Goal: Information Seeking & Learning: Learn about a topic

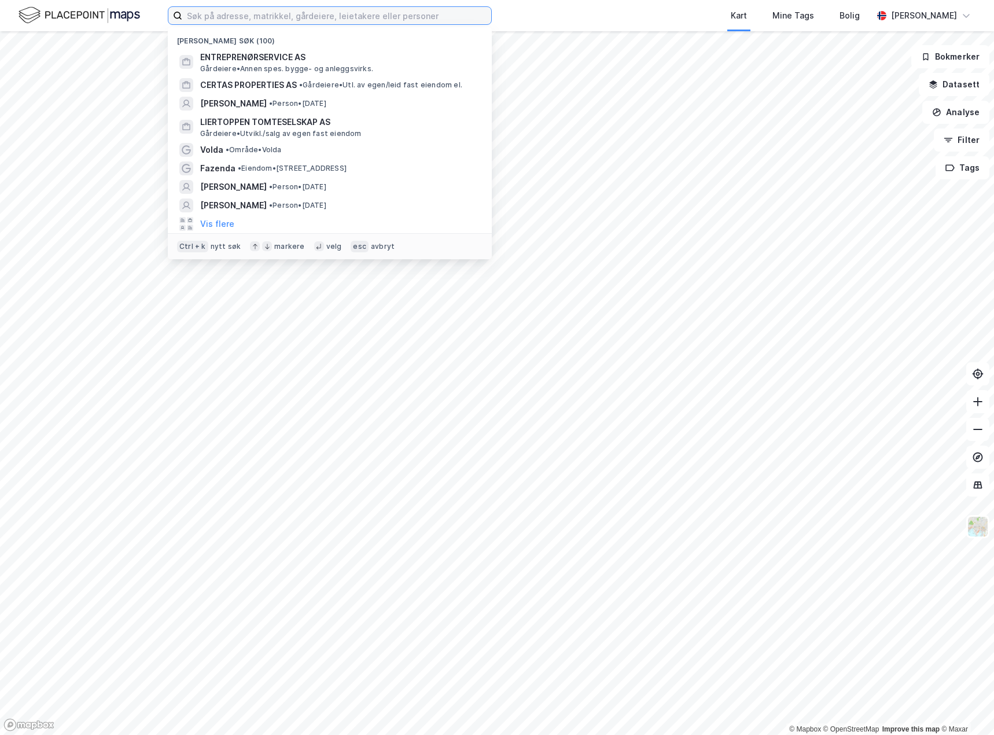
click at [270, 19] on input at bounding box center [336, 15] width 309 height 17
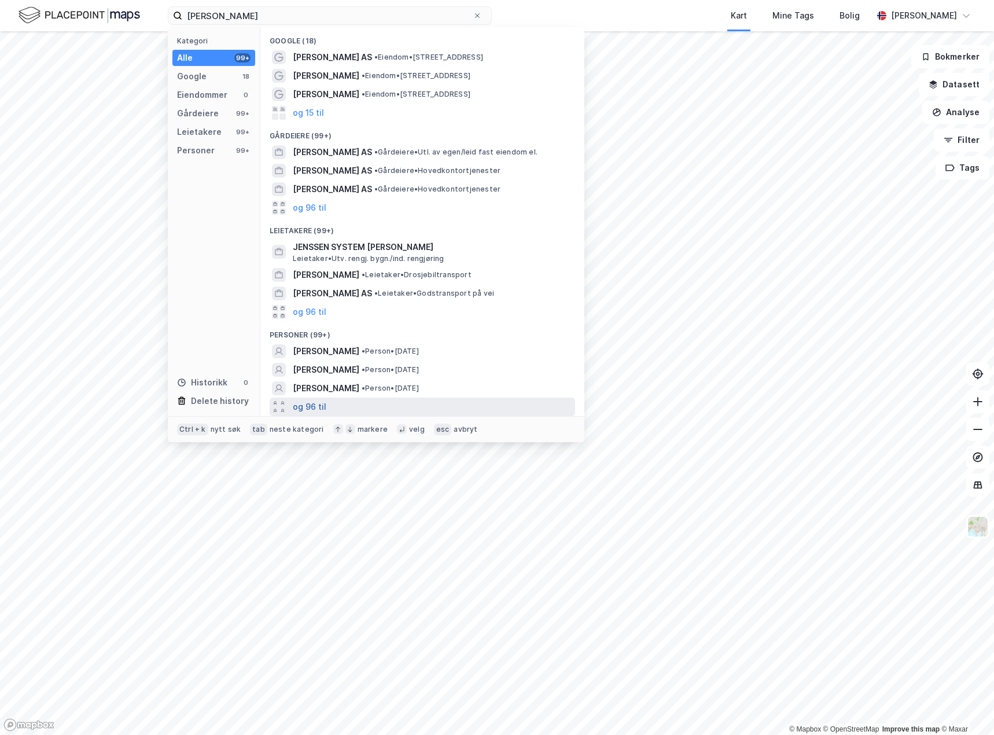
click at [313, 405] on button "og 96 til" at bounding box center [310, 407] width 34 height 14
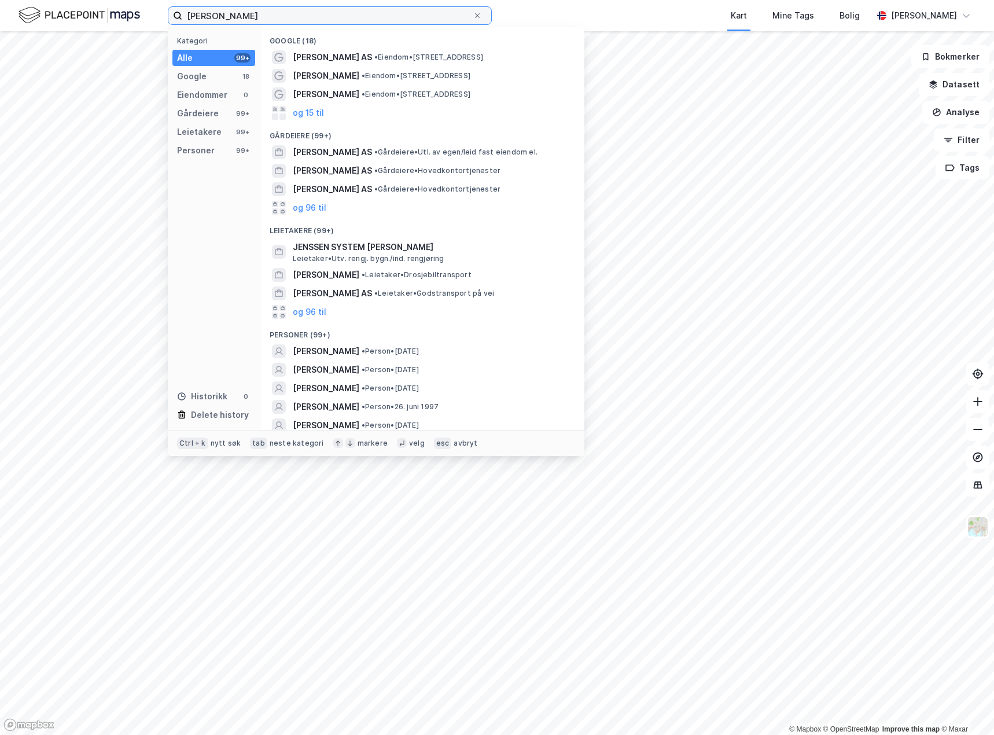
click at [223, 15] on input "[PERSON_NAME]" at bounding box center [327, 15] width 290 height 17
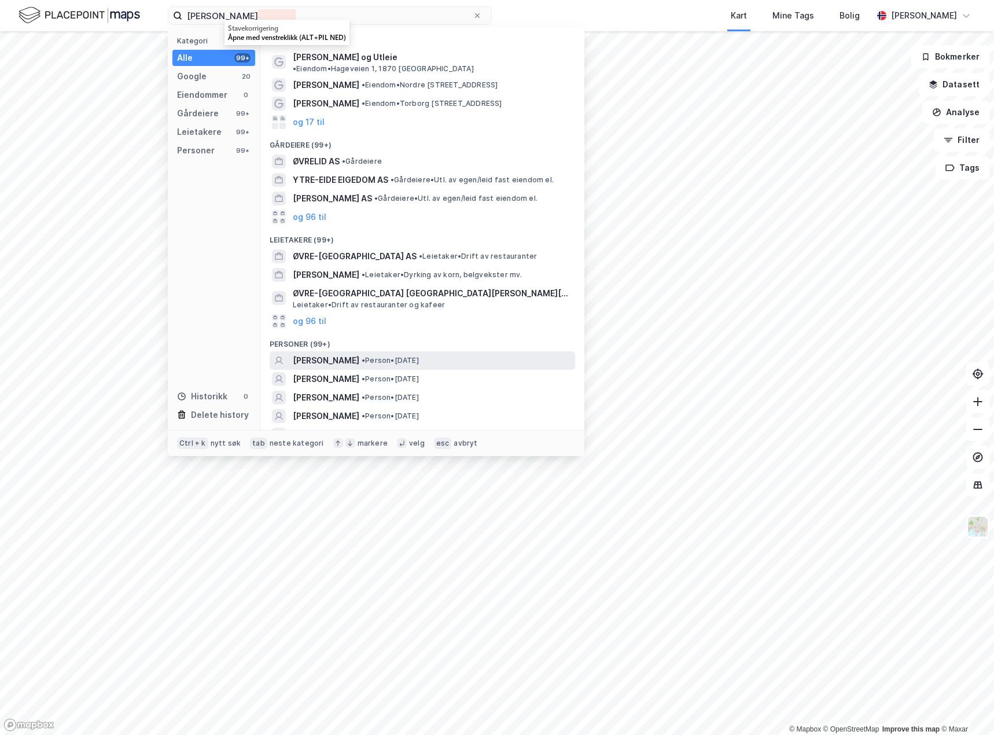
click at [359, 353] on span "[PERSON_NAME]" at bounding box center [326, 360] width 67 height 14
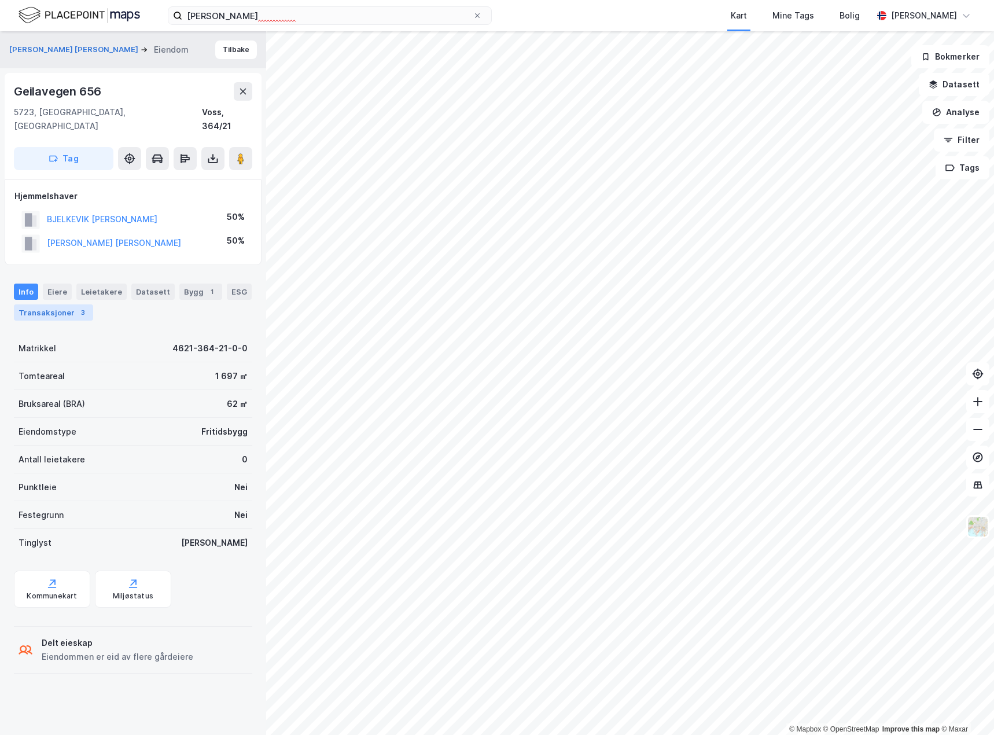
click at [64, 304] on div "Transaksjoner 3" at bounding box center [53, 312] width 79 height 16
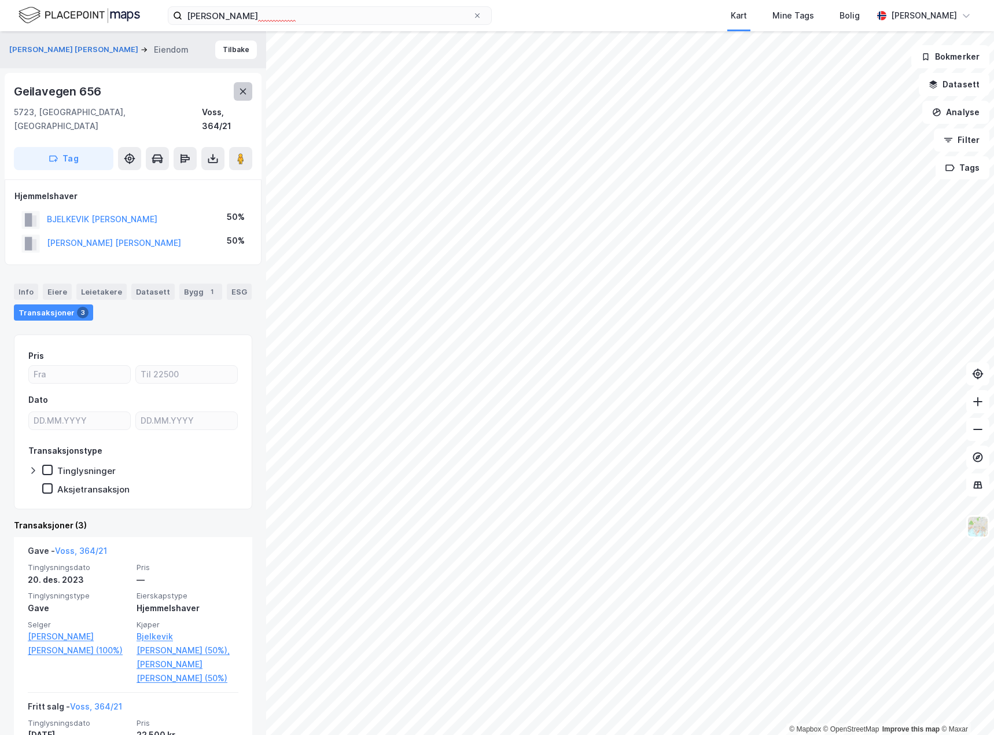
click at [242, 92] on icon at bounding box center [243, 91] width 6 height 6
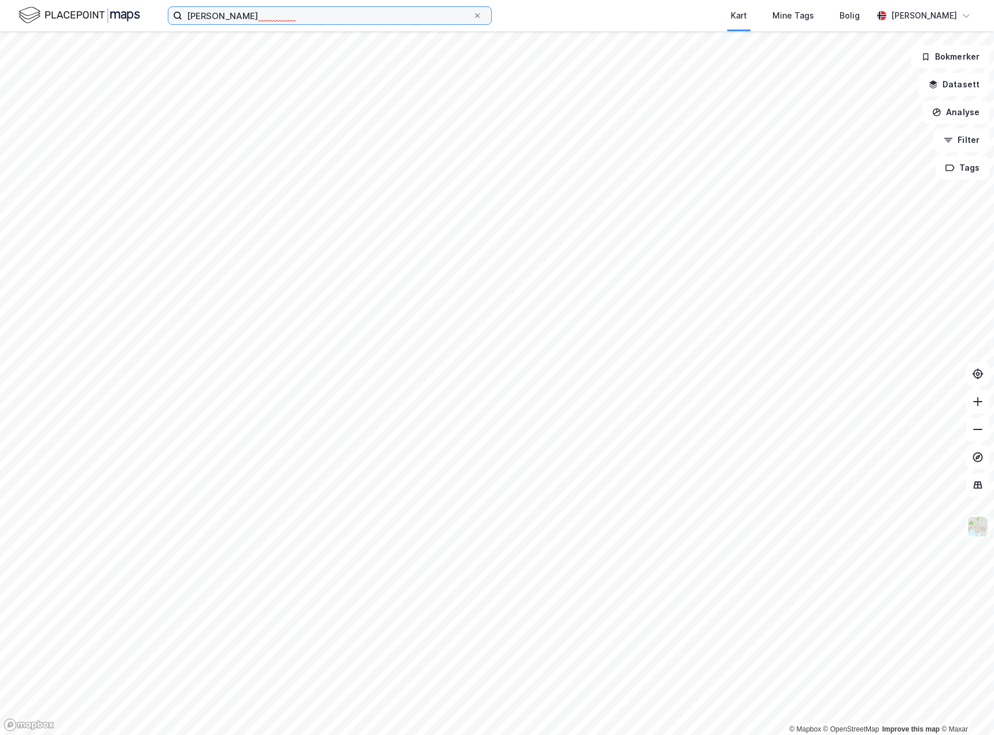
click at [308, 17] on input "[PERSON_NAME]" at bounding box center [327, 15] width 290 height 17
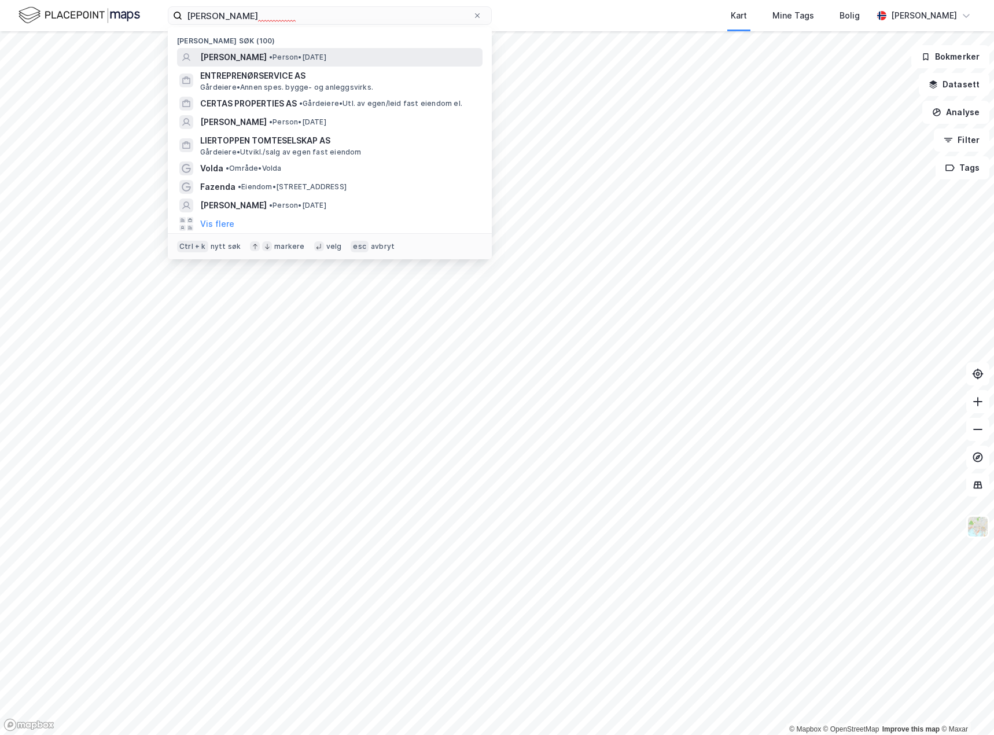
click at [267, 52] on span "[PERSON_NAME]" at bounding box center [233, 57] width 67 height 14
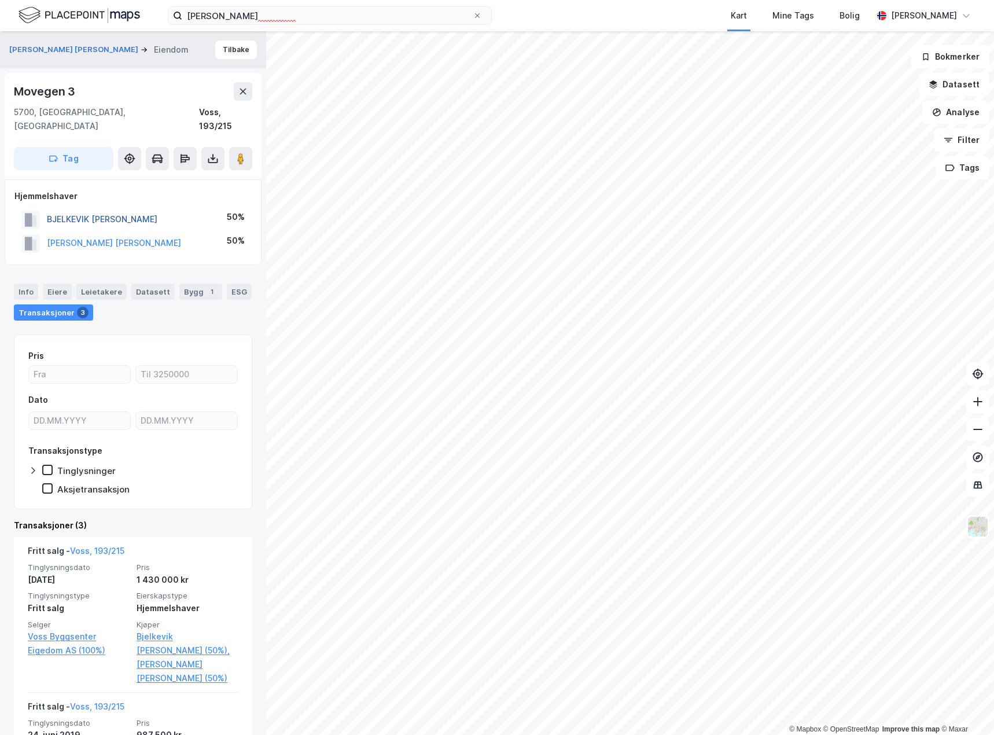
click at [0, 0] on button "BJELKEVIK [PERSON_NAME]" at bounding box center [0, 0] width 0 height 0
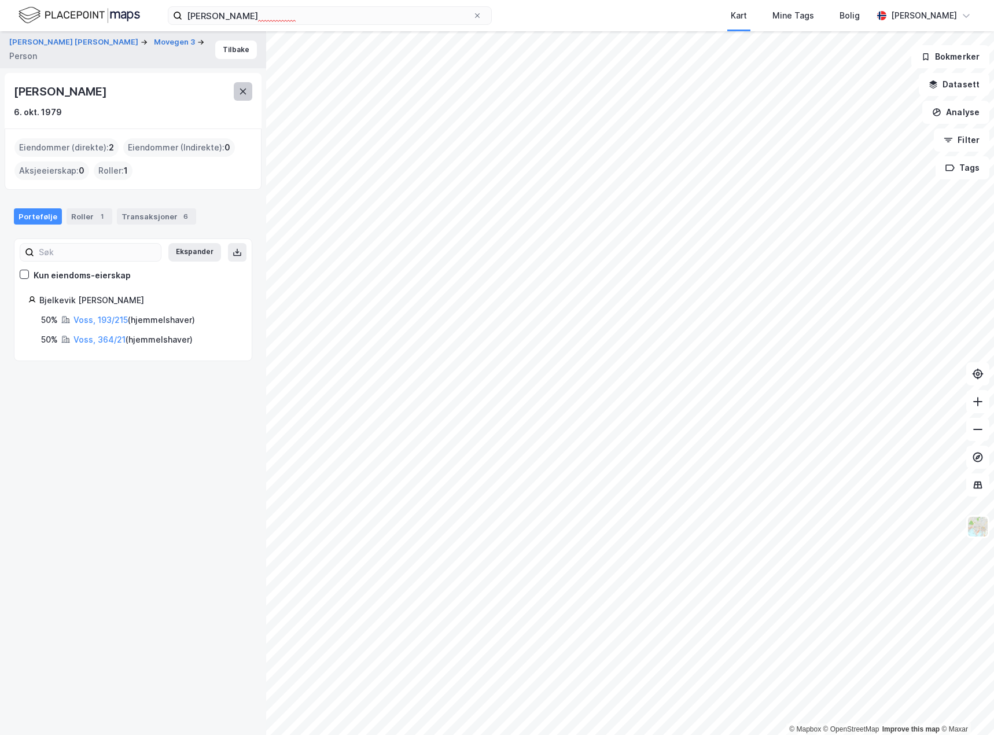
click at [241, 91] on icon at bounding box center [242, 91] width 9 height 9
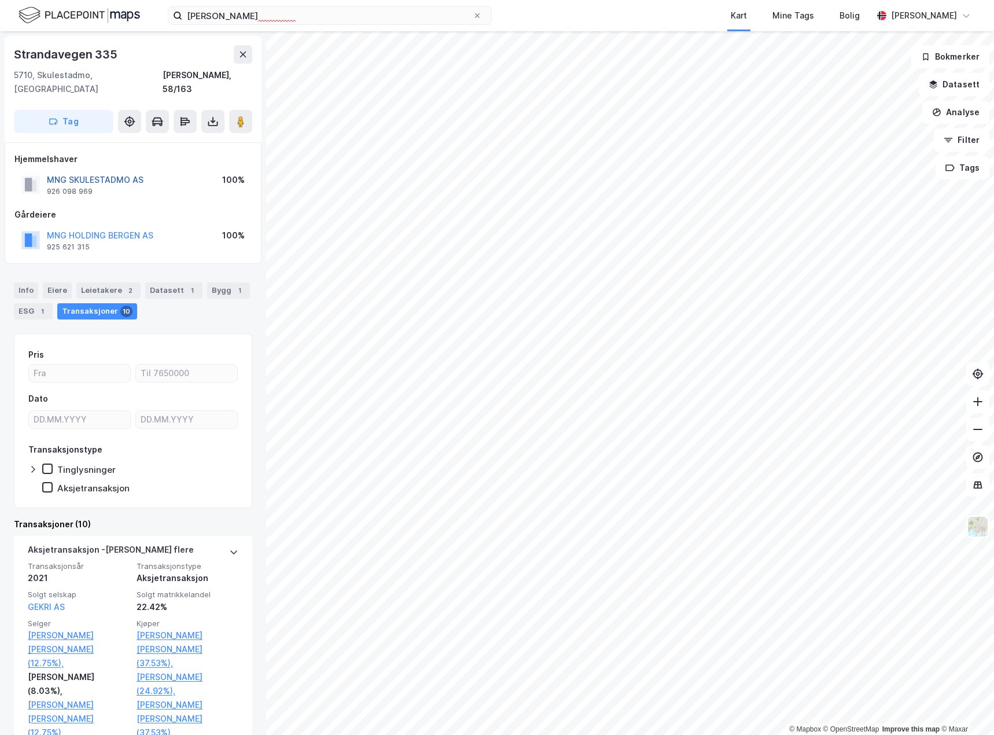
click at [0, 0] on button "MNG SKULESTADMO AS" at bounding box center [0, 0] width 0 height 0
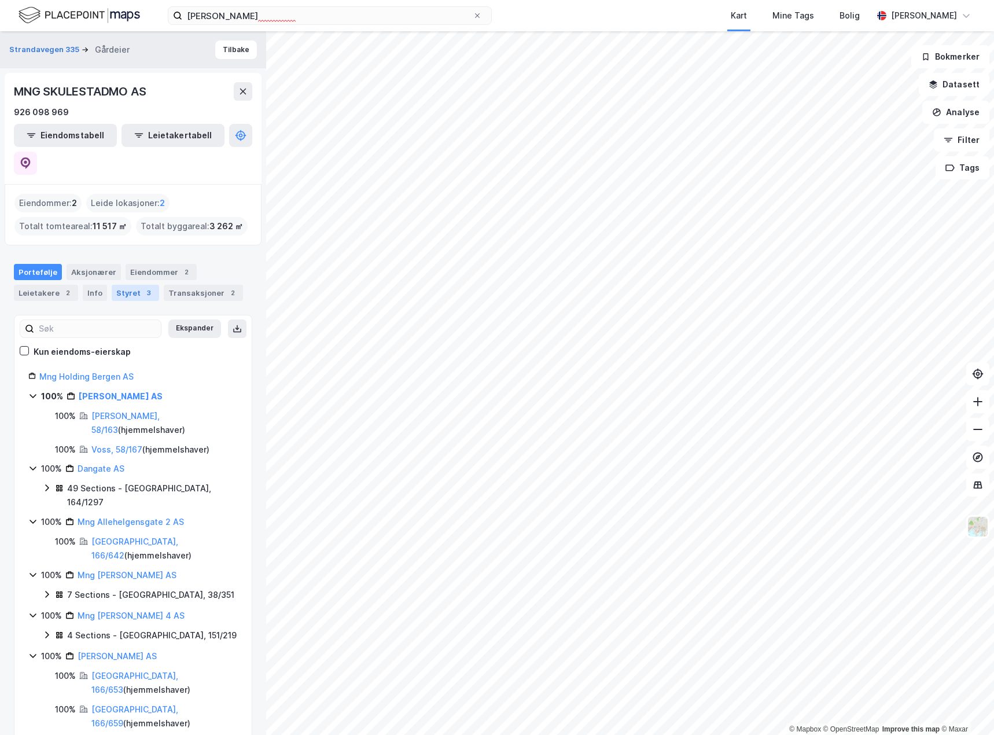
click at [126, 285] on div "Styret 3" at bounding box center [135, 293] width 47 height 16
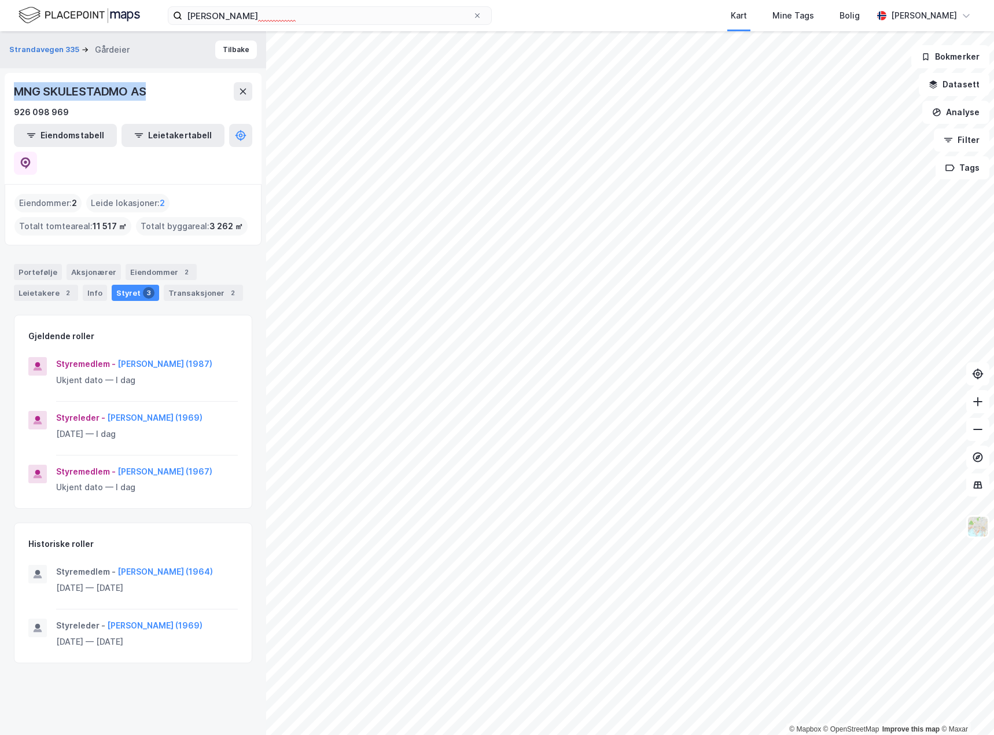
drag, startPoint x: 149, startPoint y: 88, endPoint x: 12, endPoint y: 87, distance: 137.7
click at [2, 88] on div "Strandavegen 335 Gårdeier Tilbake MNG SKULESTADMO AS 926 098 969 Eiendomstabell…" at bounding box center [133, 382] width 266 height 703
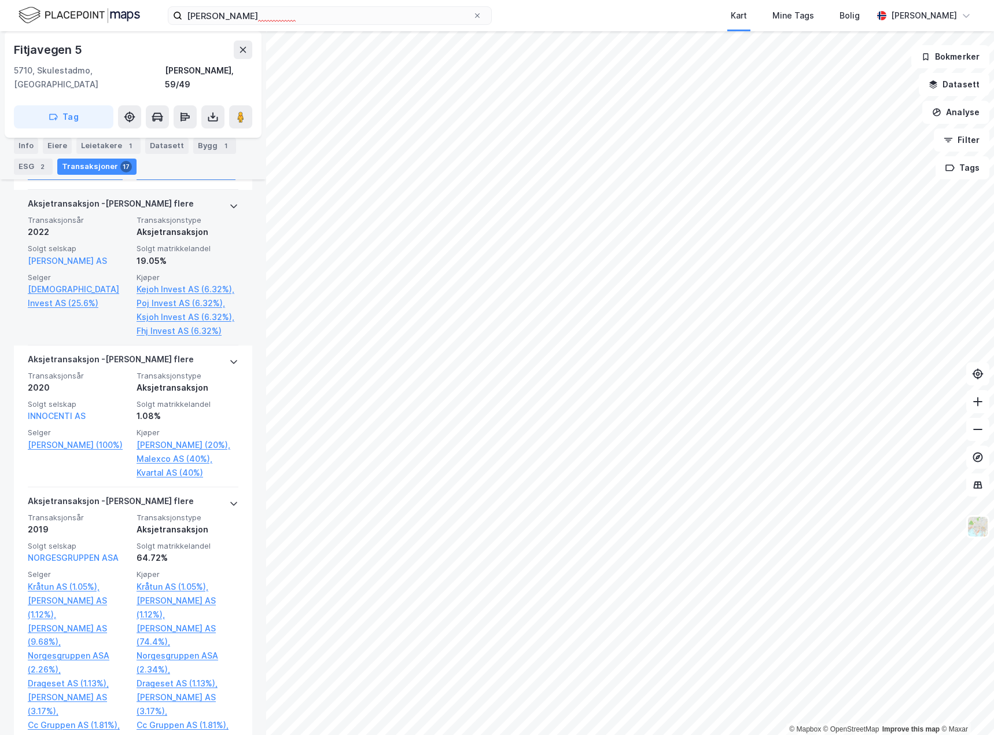
scroll to position [578, 0]
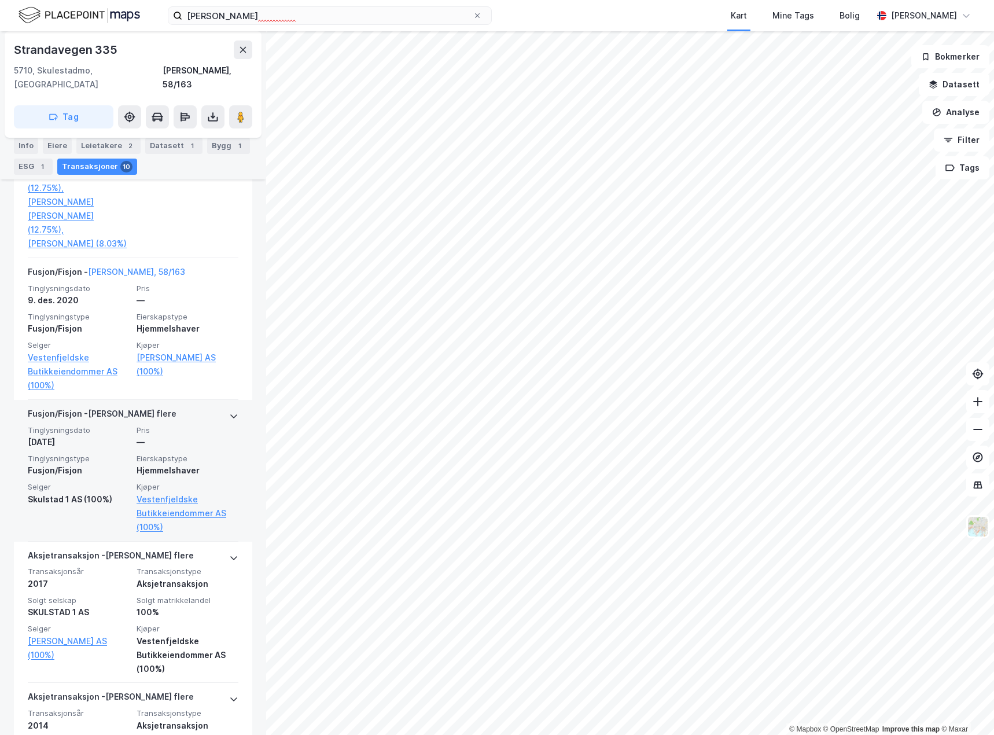
scroll to position [636, 0]
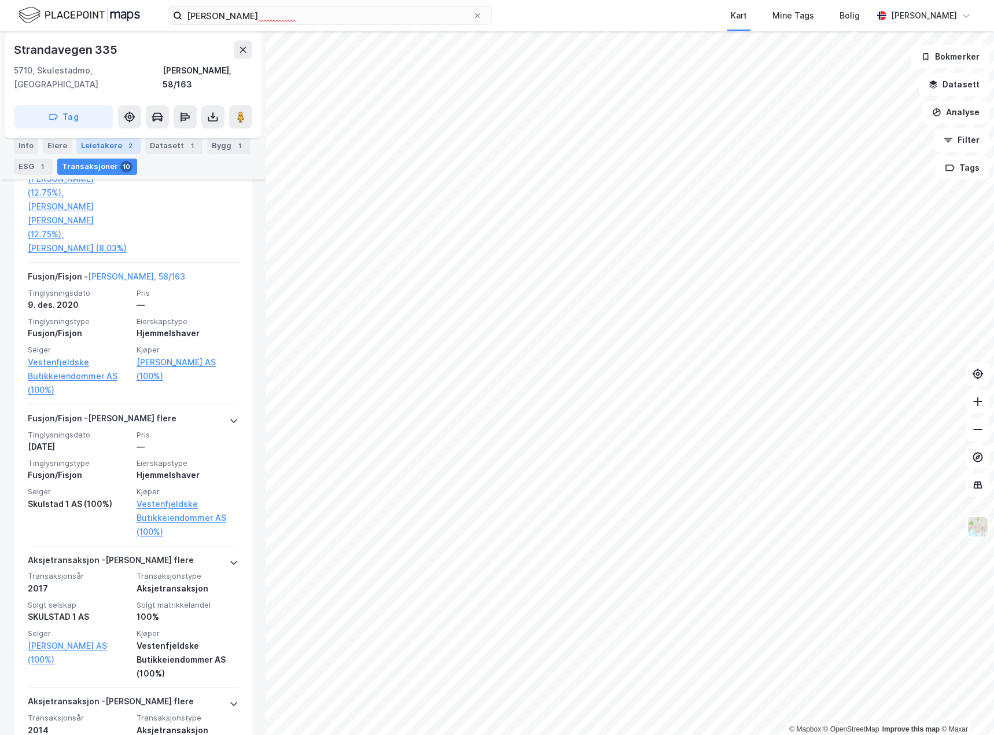
click at [106, 145] on div "Leietakere 2" at bounding box center [108, 146] width 64 height 16
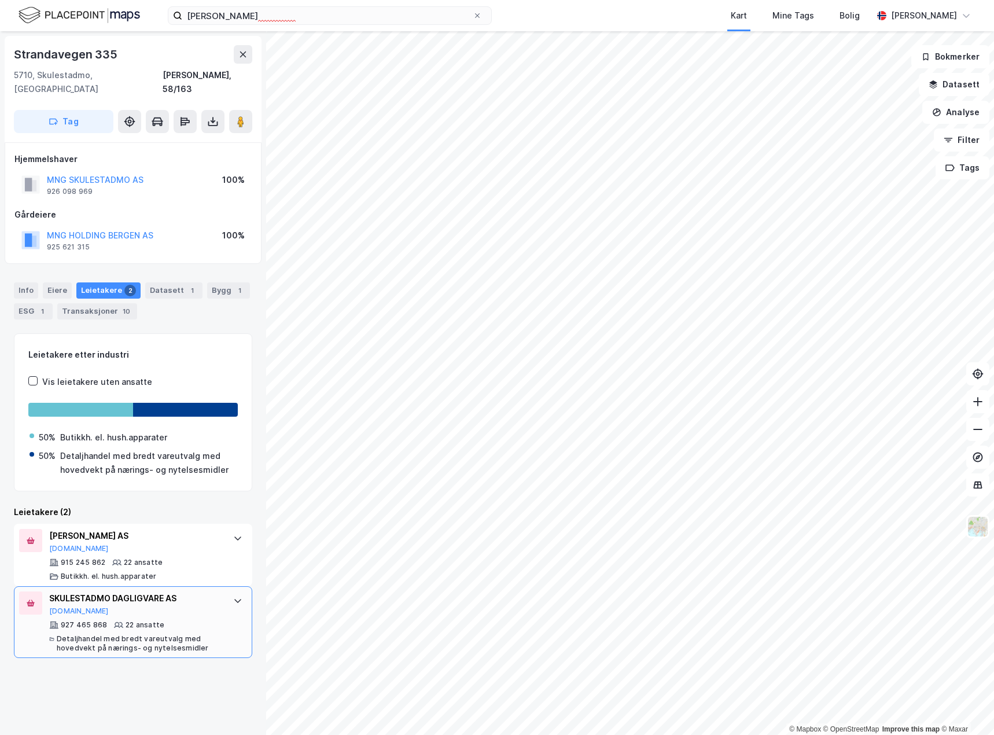
click at [169, 591] on div "SKULESTADMO DAGLIGVARE AS" at bounding box center [135, 598] width 172 height 14
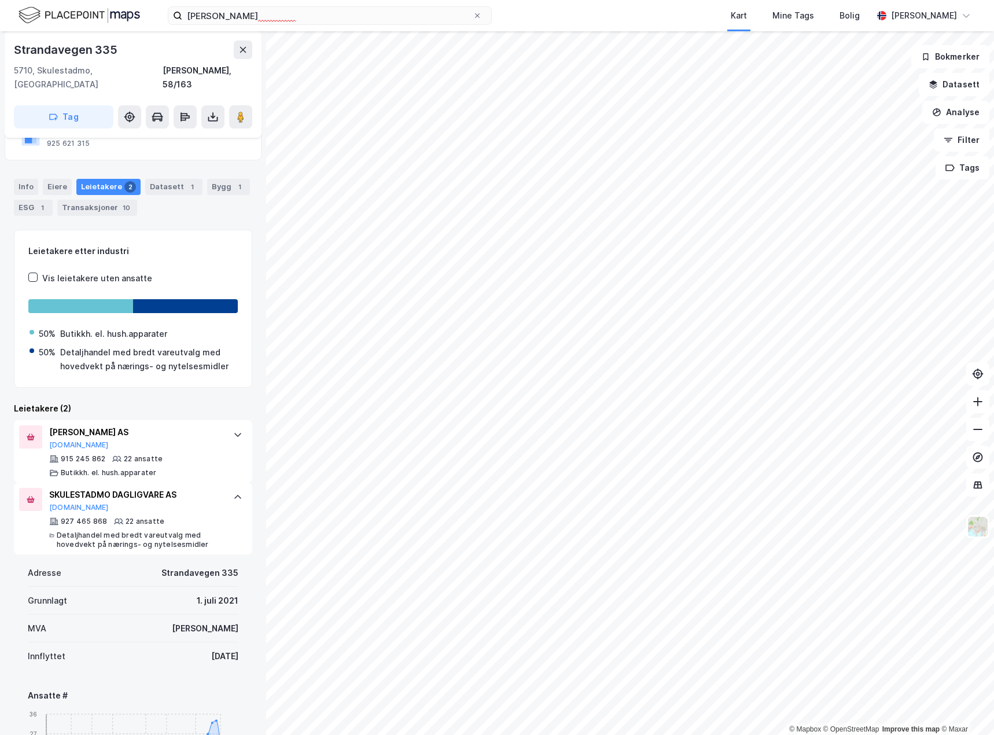
scroll to position [174, 0]
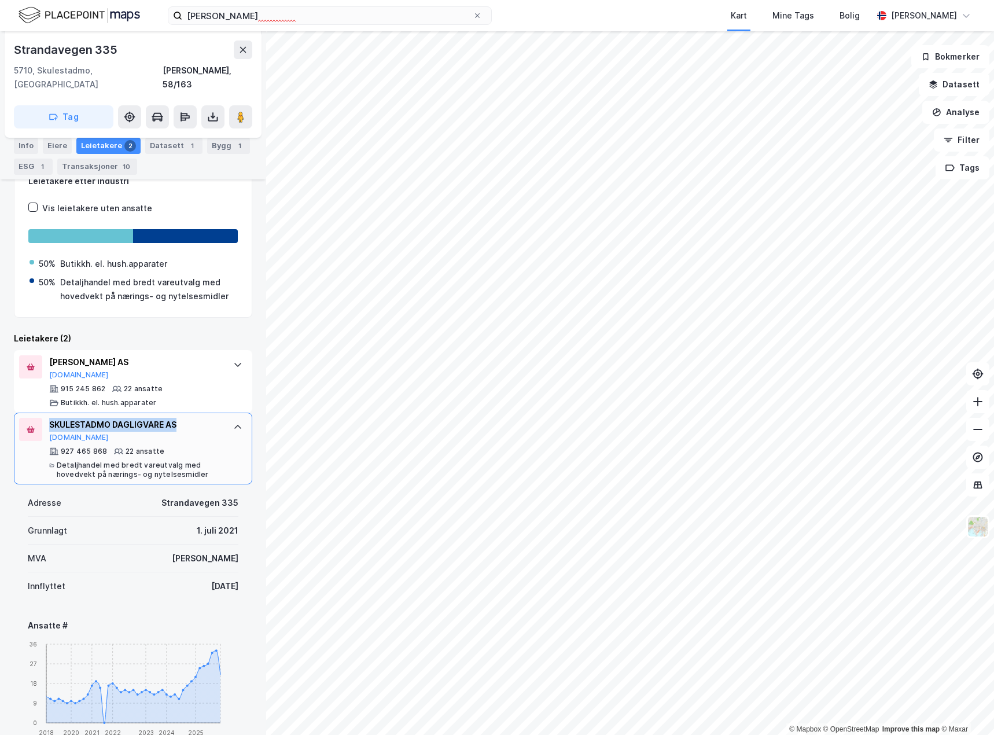
drag, startPoint x: 180, startPoint y: 410, endPoint x: 42, endPoint y: 416, distance: 138.4
click at [42, 416] on div "SKULESTADMO DAGLIGVARE AS [DOMAIN_NAME] 927 465 868 22 ansatte Detaljhandel med…" at bounding box center [133, 448] width 238 height 72
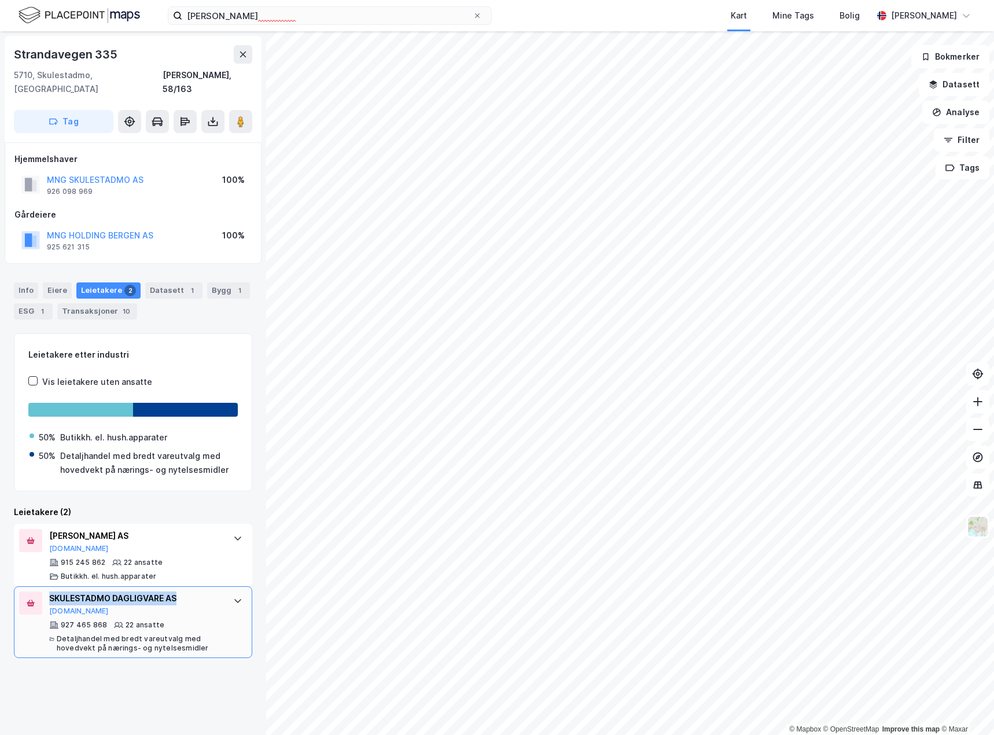
copy div "SKULESTADMO DAGLIGVARE AS"
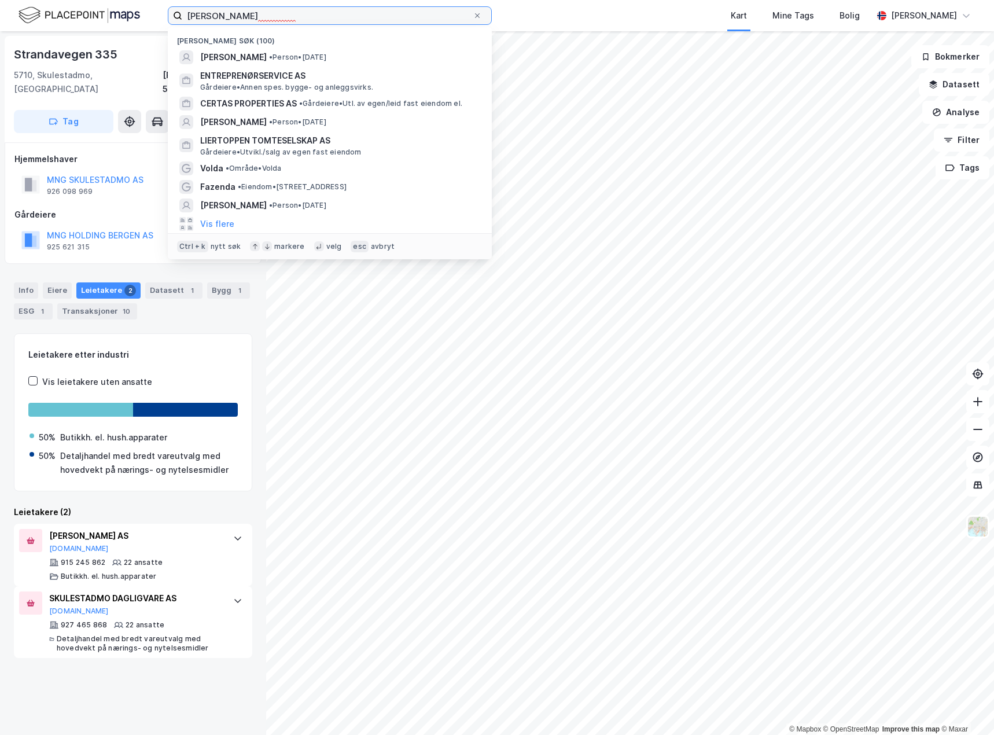
drag, startPoint x: 396, startPoint y: 18, endPoint x: 177, endPoint y: 29, distance: 219.5
click at [184, 25] on div "[PERSON_NAME] søk (100) [PERSON_NAME] • Person • [DATE] ENTREPRENØRSERVICE AS […" at bounding box center [330, 15] width 324 height 19
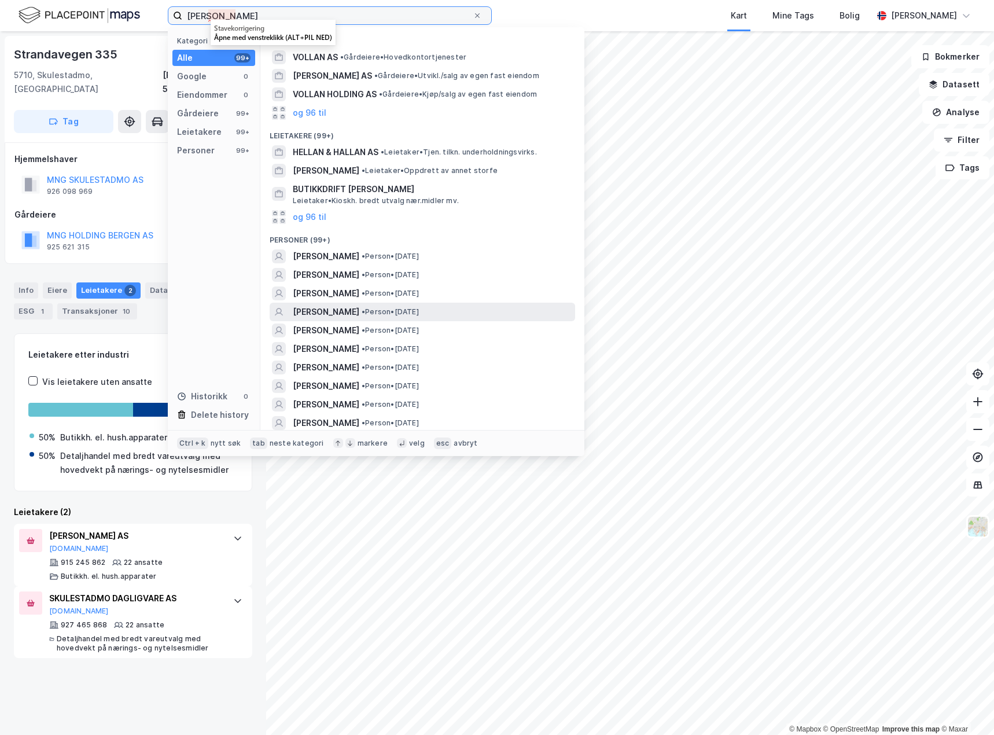
type input "[PERSON_NAME]"
click at [330, 313] on span "[PERSON_NAME]" at bounding box center [326, 312] width 67 height 14
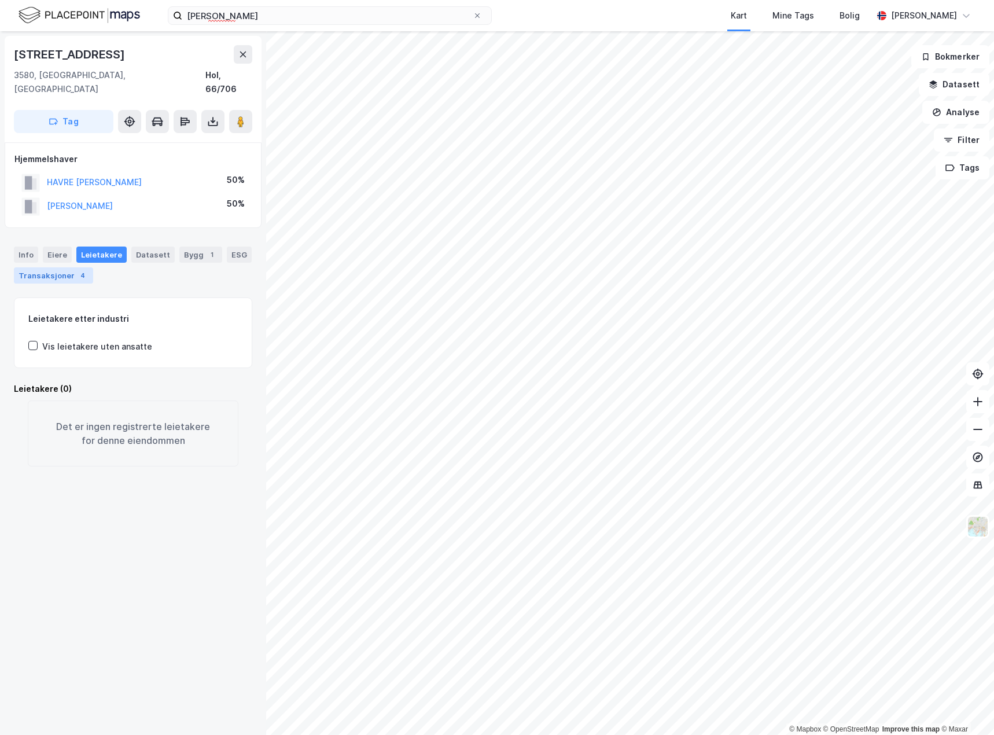
click at [59, 267] on div "Transaksjoner 4" at bounding box center [53, 275] width 79 height 16
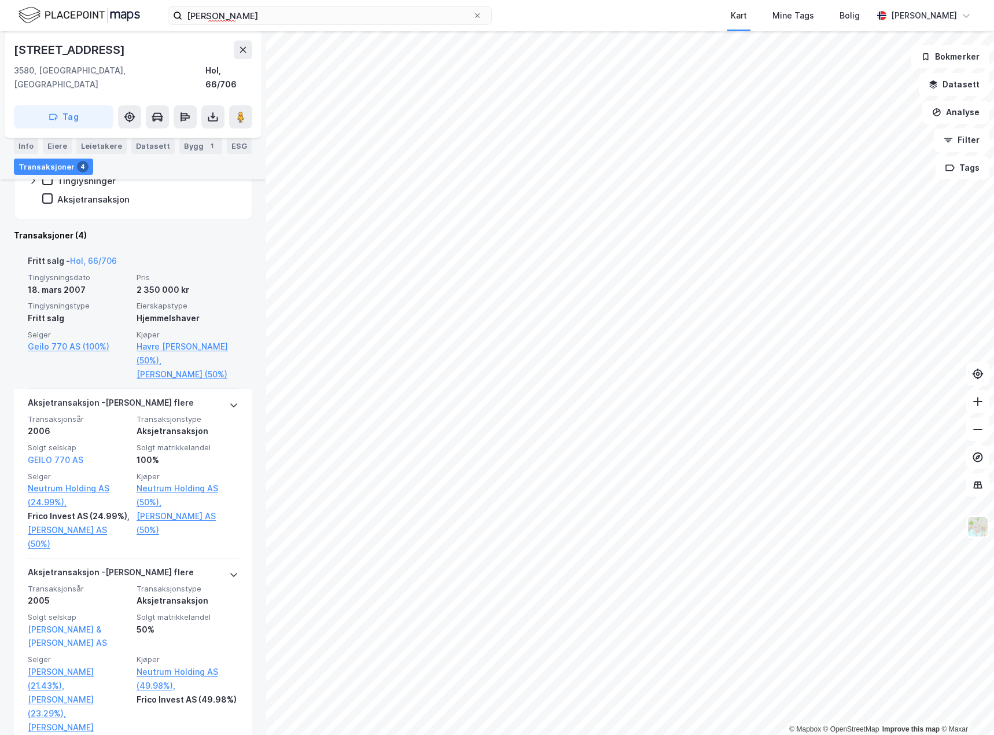
scroll to position [289, 0]
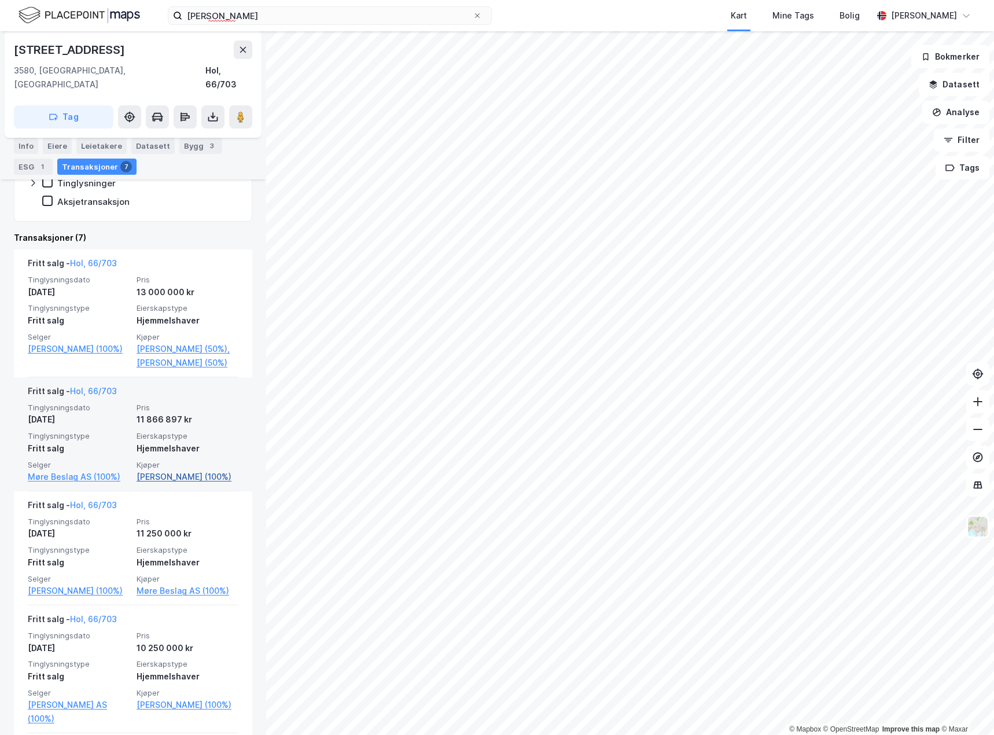
scroll to position [174, 0]
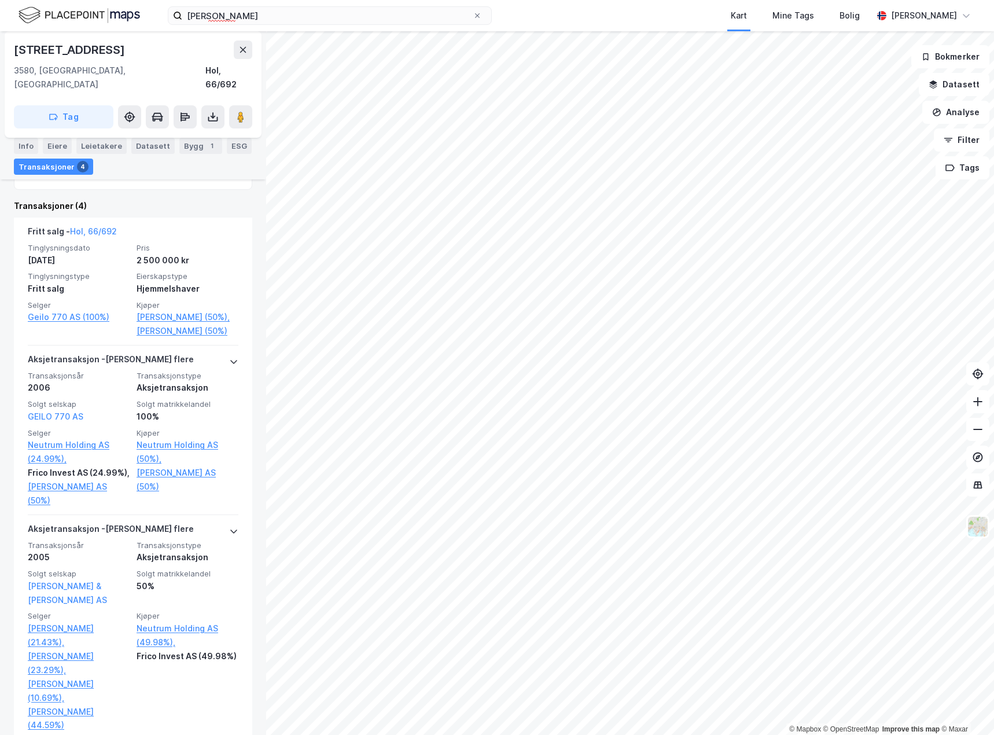
scroll to position [289, 0]
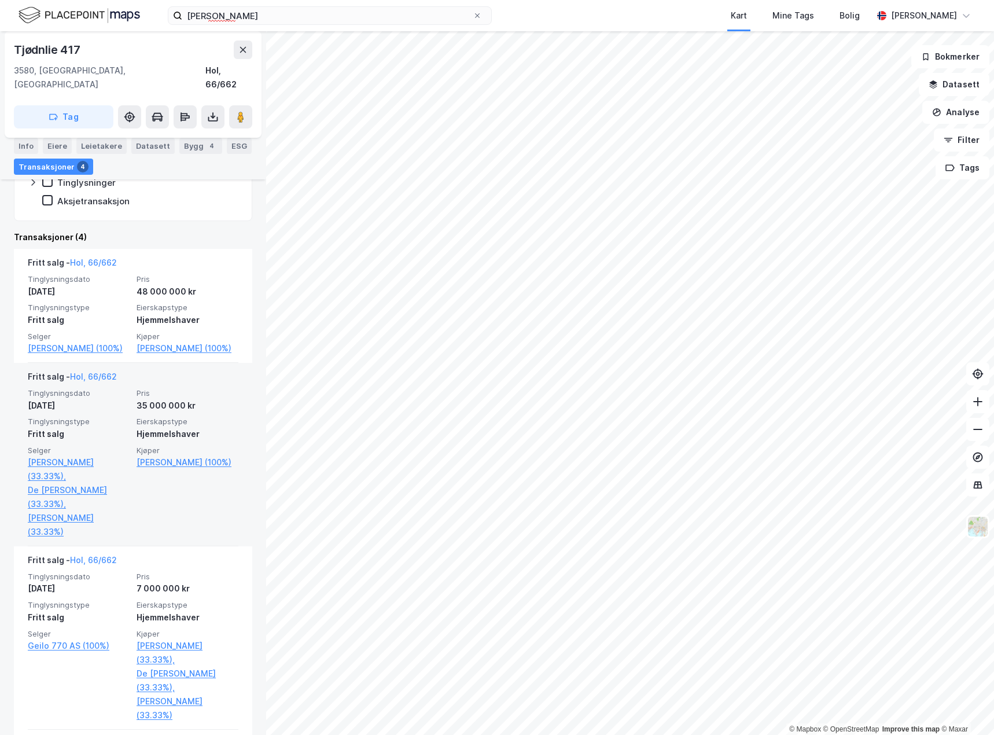
scroll to position [174, 0]
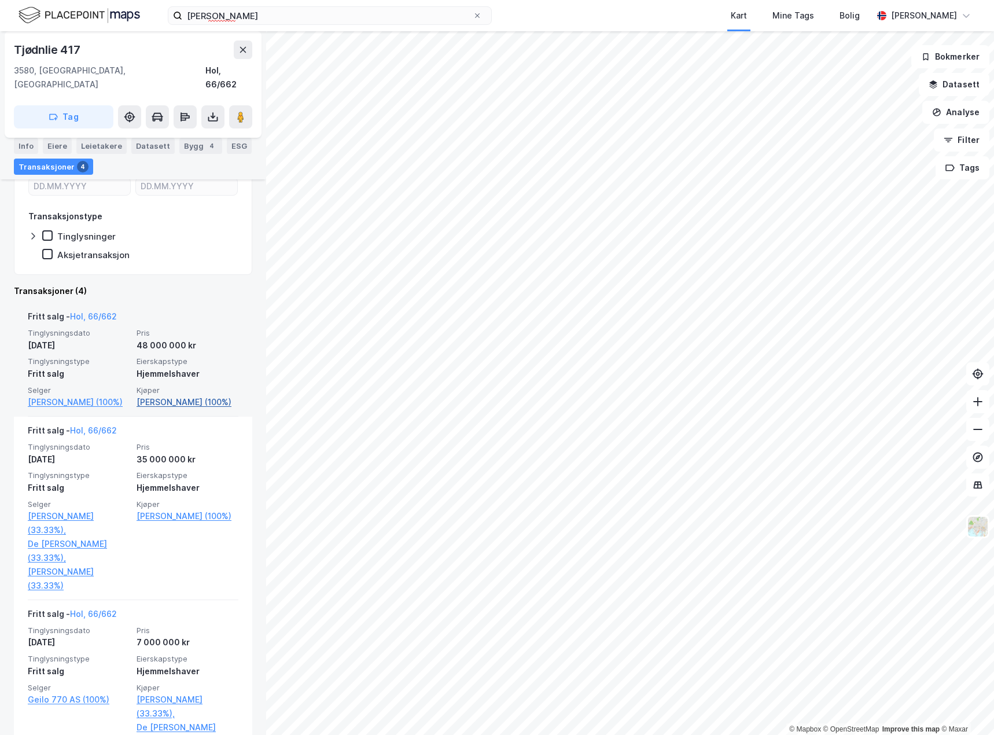
click at [182, 395] on link "[PERSON_NAME] (100%)" at bounding box center [188, 402] width 102 height 14
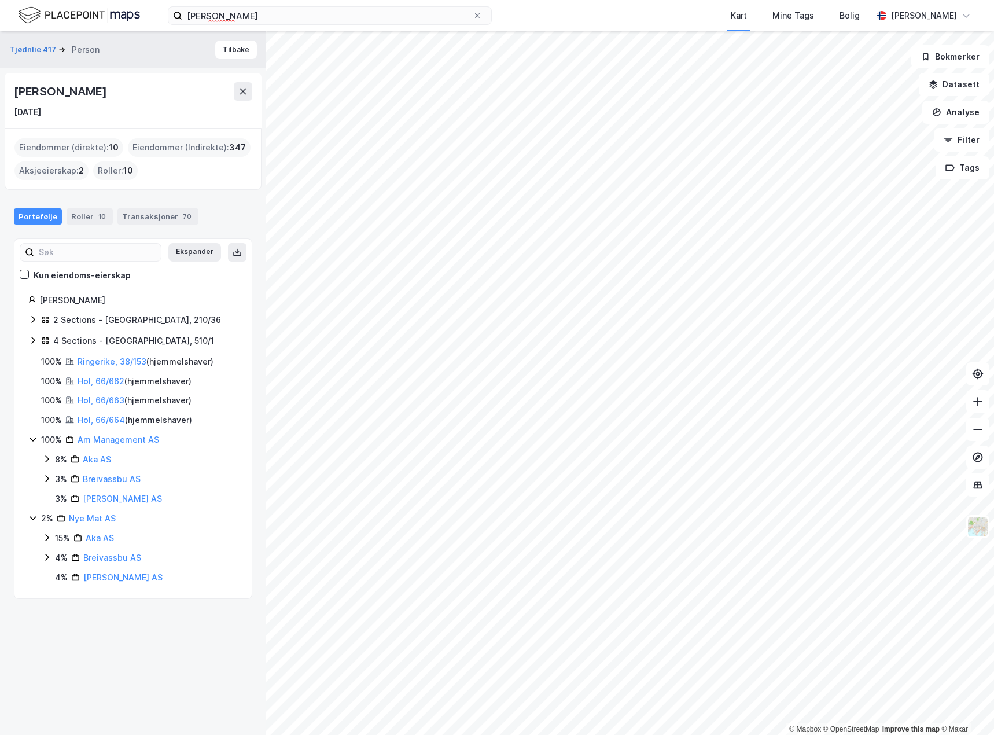
drag, startPoint x: 64, startPoint y: 113, endPoint x: 44, endPoint y: 112, distance: 20.3
click at [41, 112] on div "[DATE]" at bounding box center [27, 112] width 27 height 14
drag, startPoint x: 16, startPoint y: 112, endPoint x: 49, endPoint y: 116, distance: 33.2
click at [41, 116] on div "[DATE]" at bounding box center [27, 112] width 27 height 14
click at [94, 111] on div "[DATE]" at bounding box center [133, 112] width 238 height 14
